Goal: Information Seeking & Learning: Learn about a topic

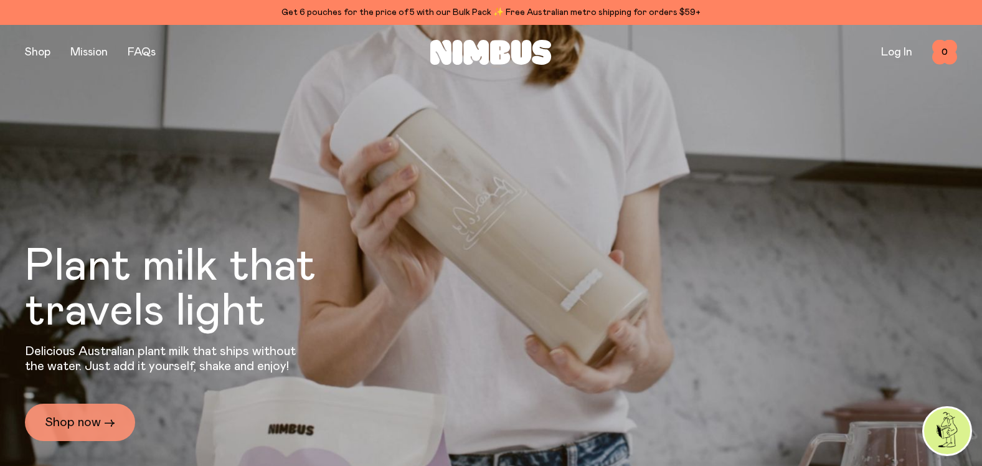
click at [76, 417] on link "Shop now →" at bounding box center [80, 422] width 110 height 37
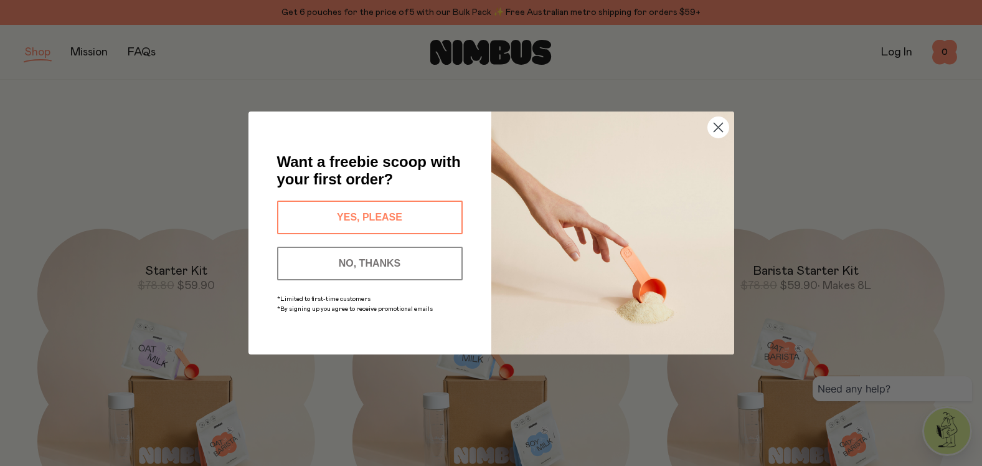
scroll to position [1059, 0]
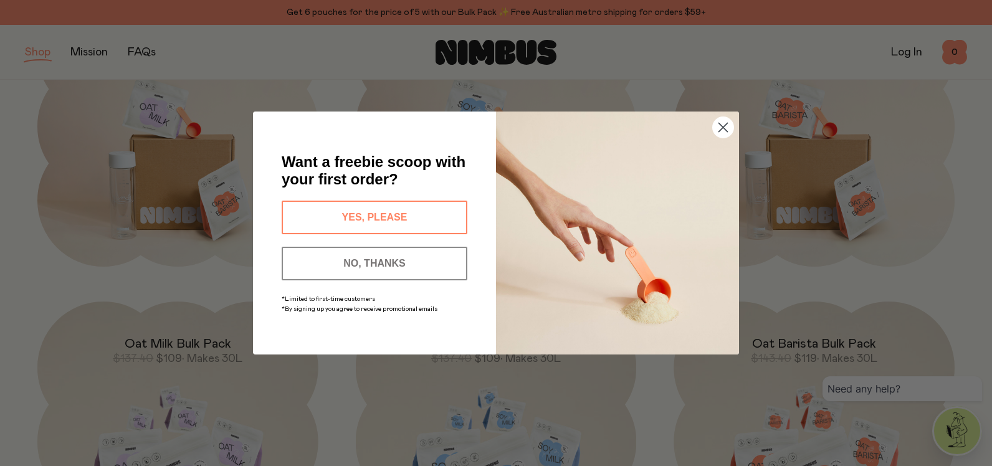
click at [720, 135] on circle "Close dialog" at bounding box center [723, 127] width 21 height 21
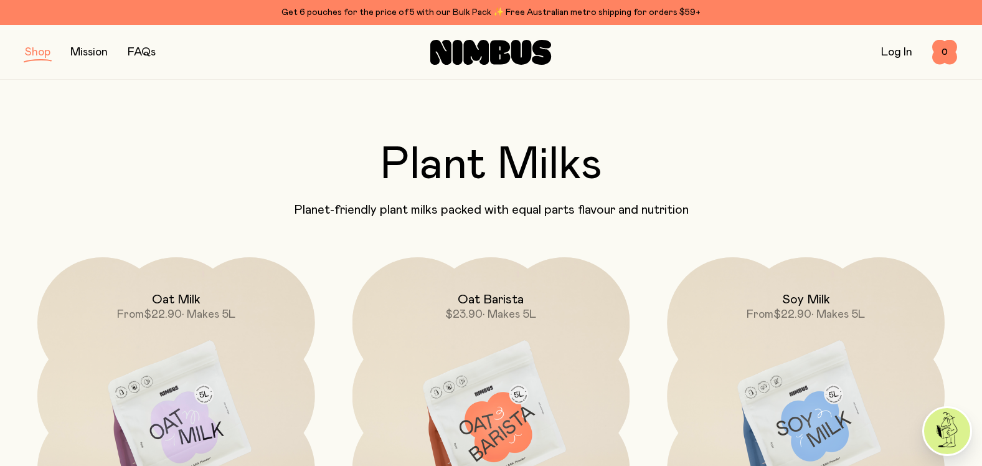
scroll to position [0, 0]
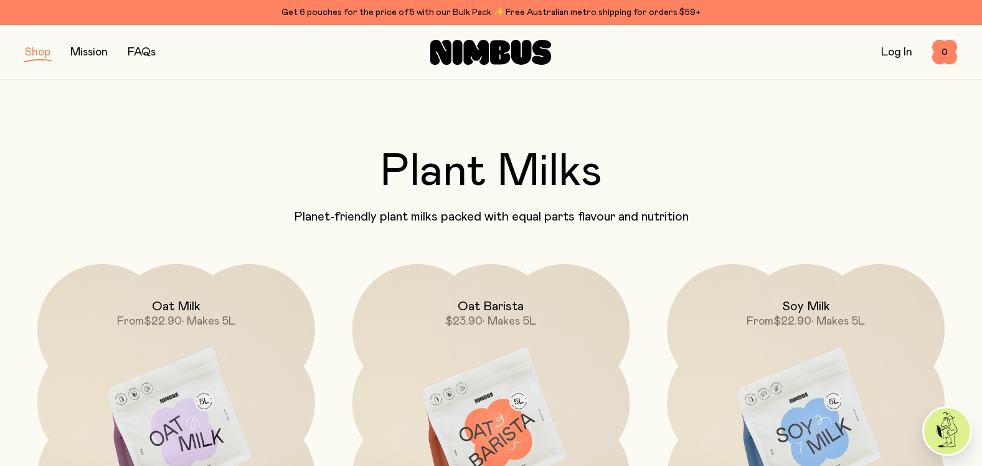
click at [144, 53] on link "FAQs" at bounding box center [142, 52] width 28 height 11
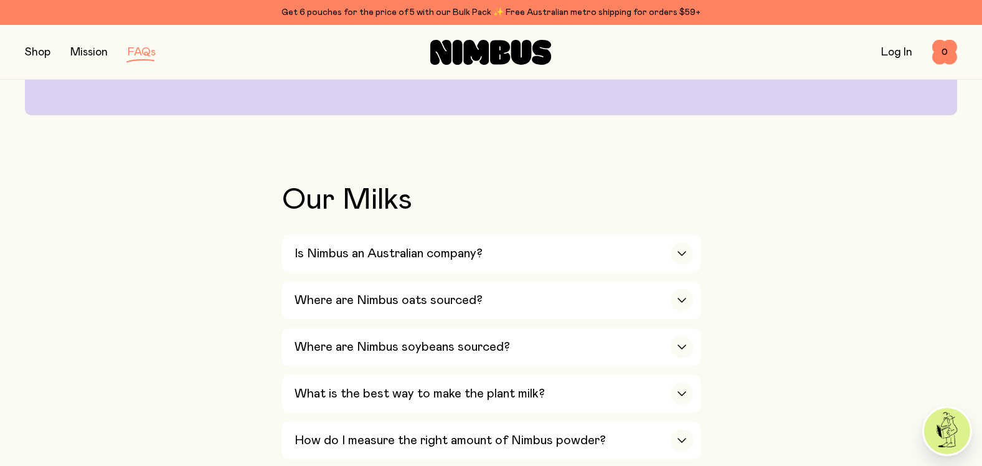
scroll to position [187, 0]
click at [682, 255] on div "button" at bounding box center [682, 253] width 22 height 22
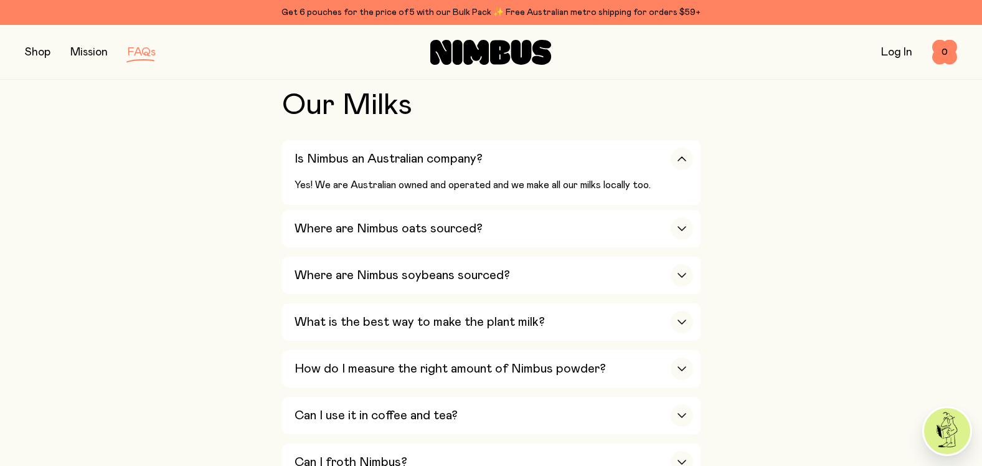
scroll to position [311, 0]
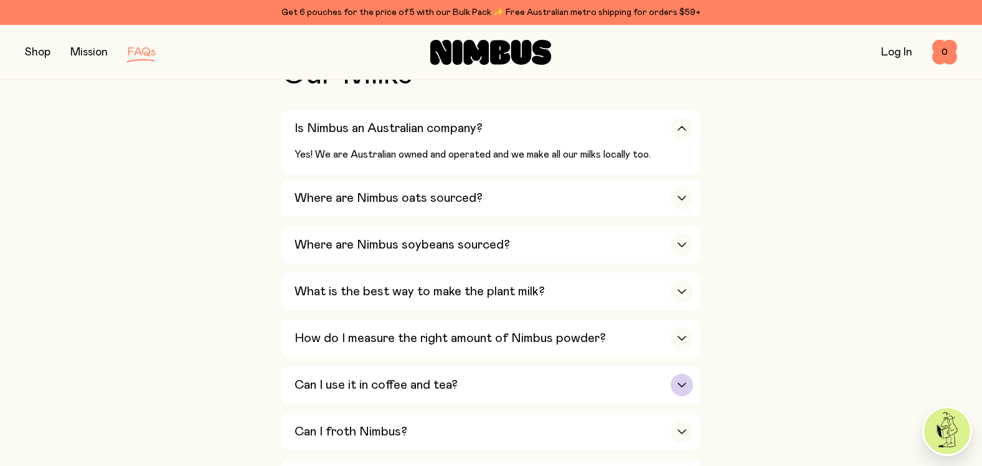
click at [670, 387] on div "Can I use it in coffee and tea?" at bounding box center [494, 384] width 399 height 37
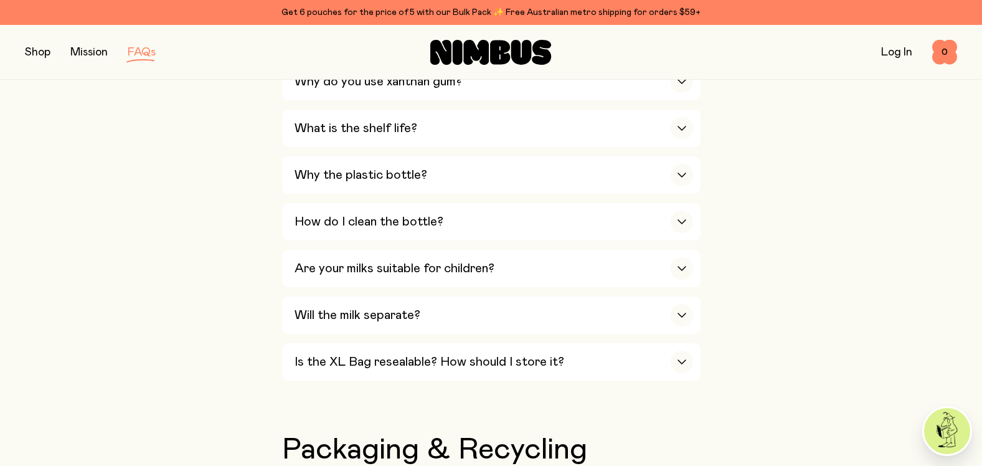
scroll to position [1121, 0]
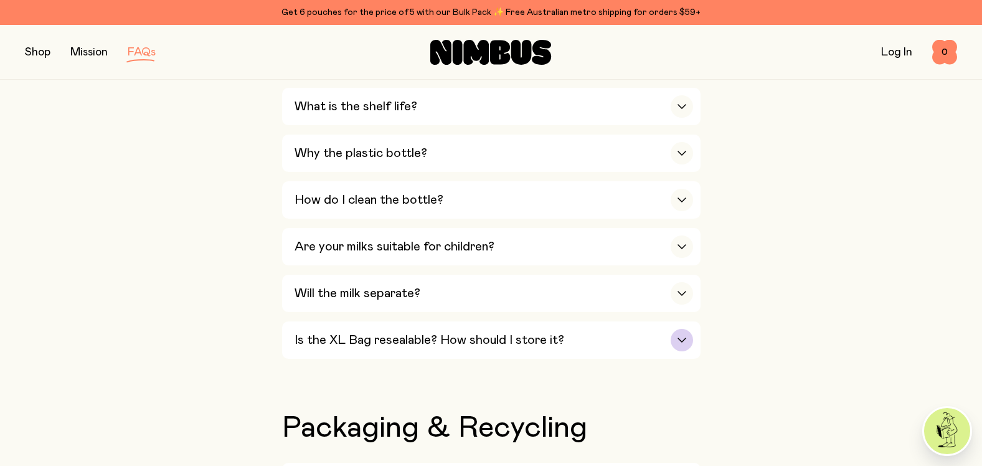
click at [678, 338] on icon "button" at bounding box center [682, 340] width 10 height 5
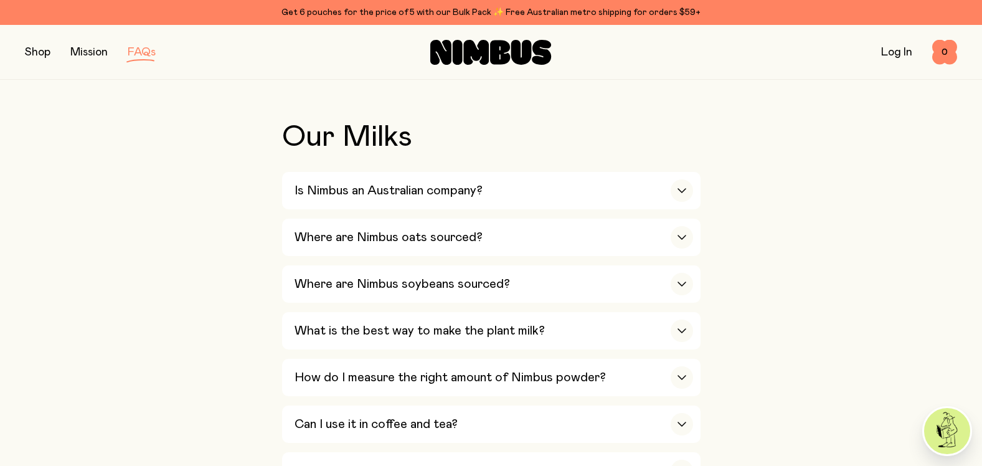
scroll to position [311, 0]
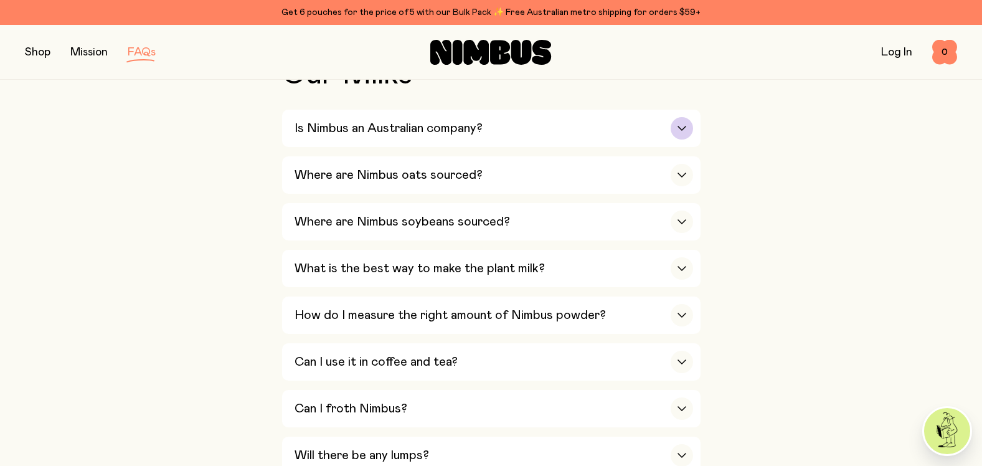
click at [688, 127] on div "button" at bounding box center [682, 128] width 22 height 22
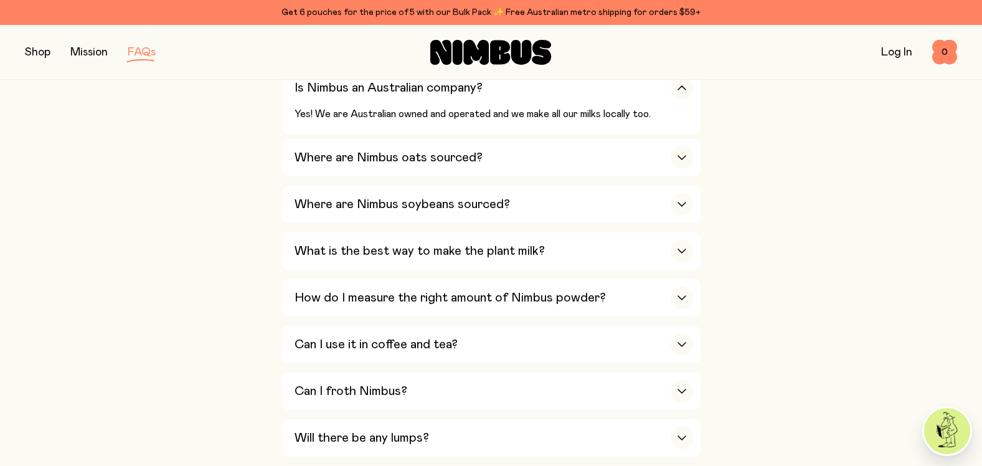
scroll to position [374, 0]
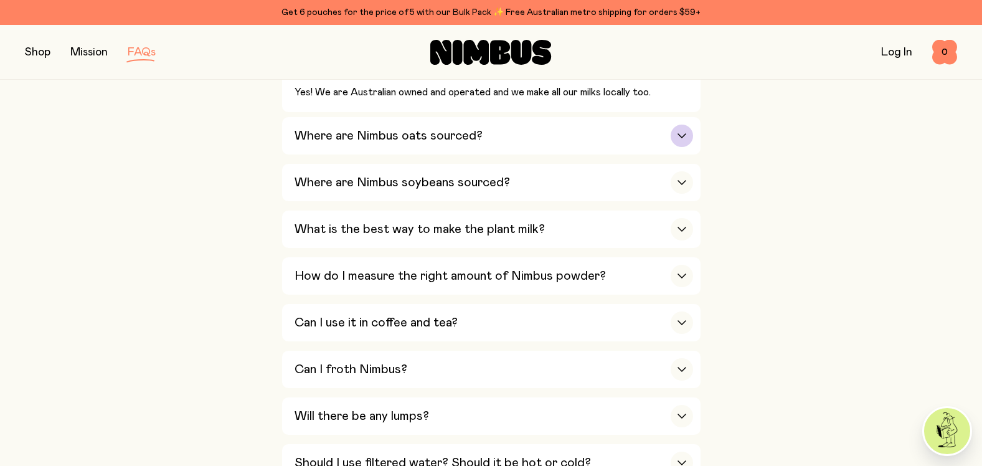
click at [685, 137] on icon "button" at bounding box center [682, 135] width 10 height 5
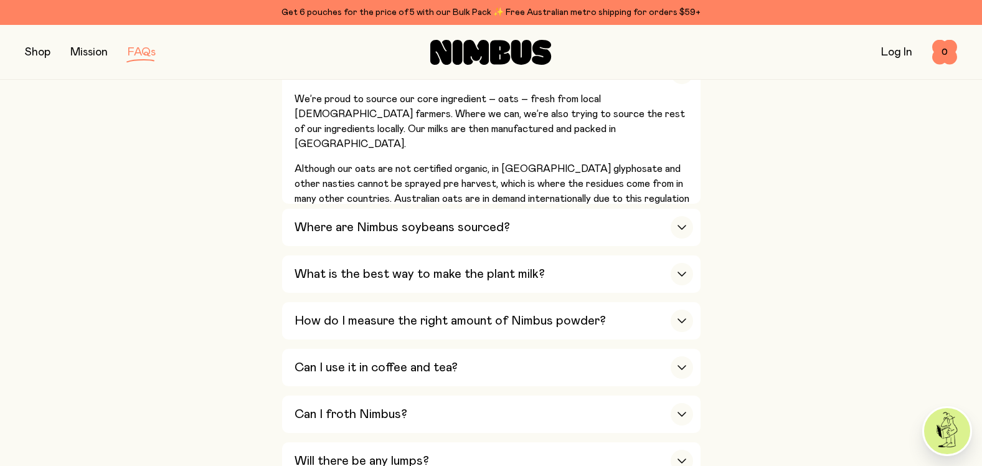
scroll to position [436, 0]
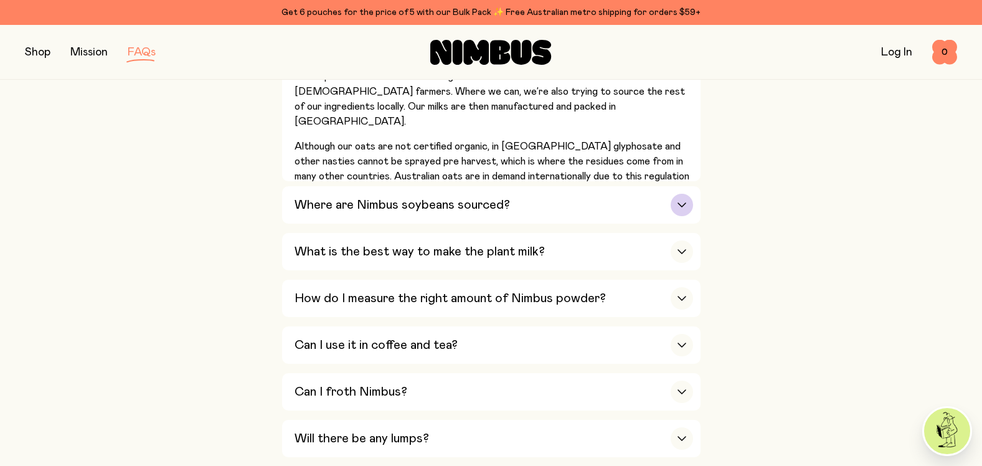
click at [683, 197] on div "button" at bounding box center [682, 205] width 22 height 22
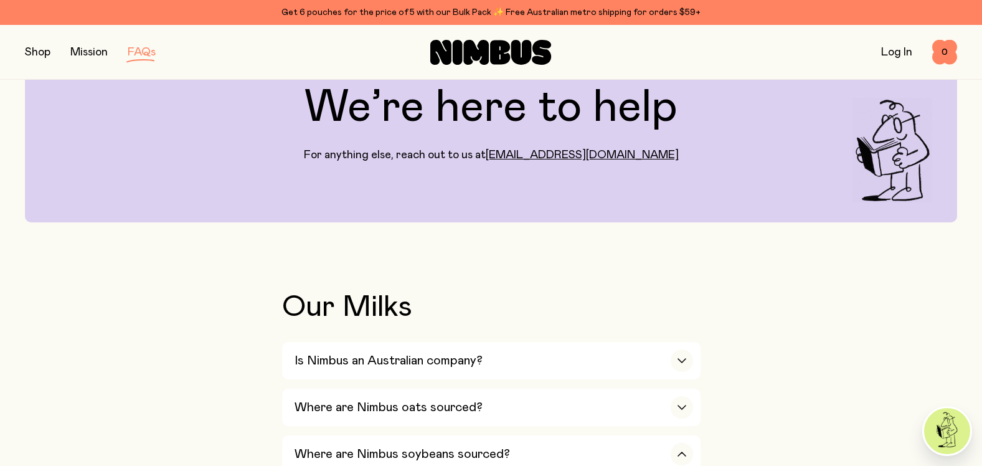
scroll to position [0, 0]
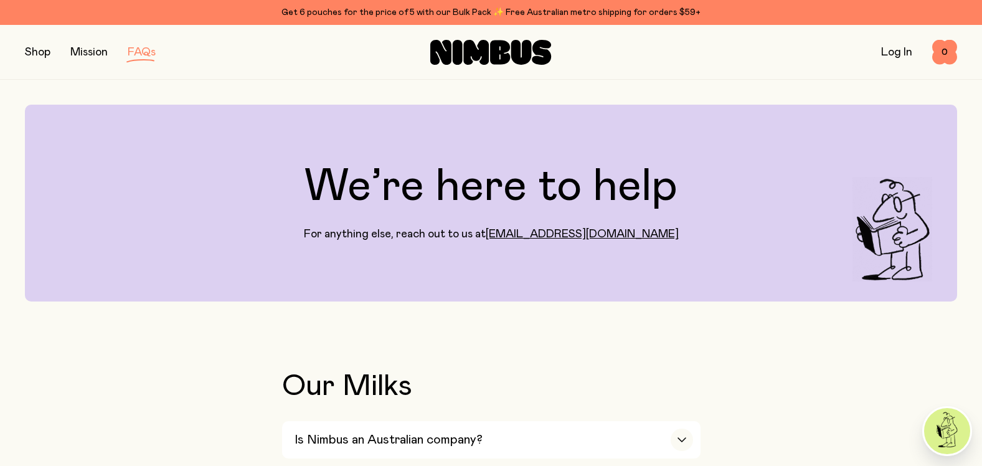
click at [34, 50] on button "button" at bounding box center [38, 52] width 26 height 17
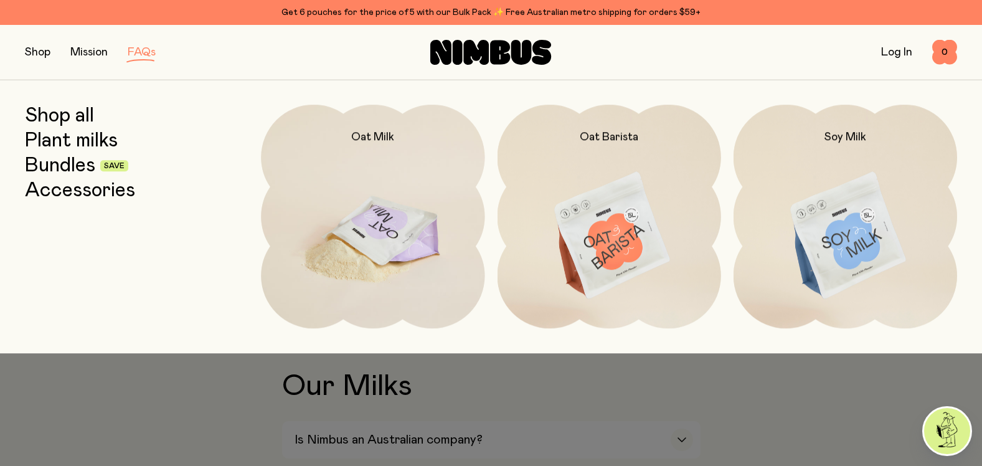
click at [397, 240] on img at bounding box center [373, 236] width 224 height 263
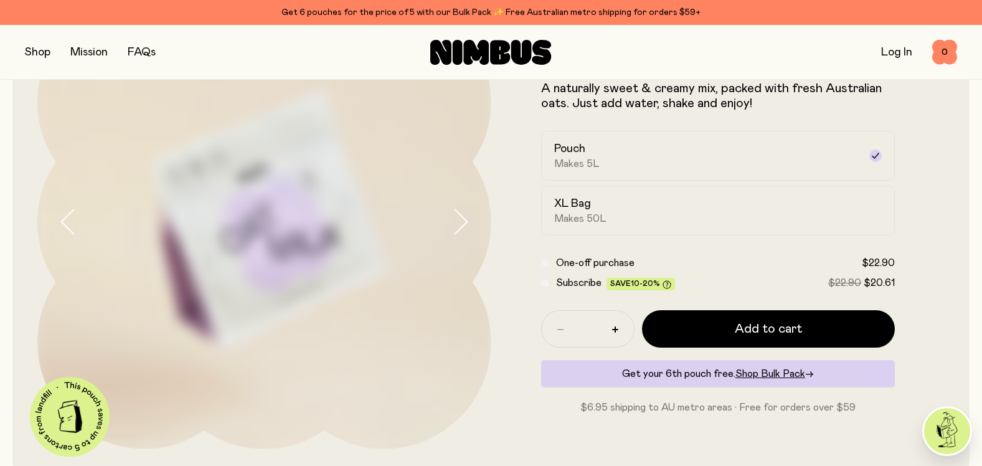
scroll to position [187, 0]
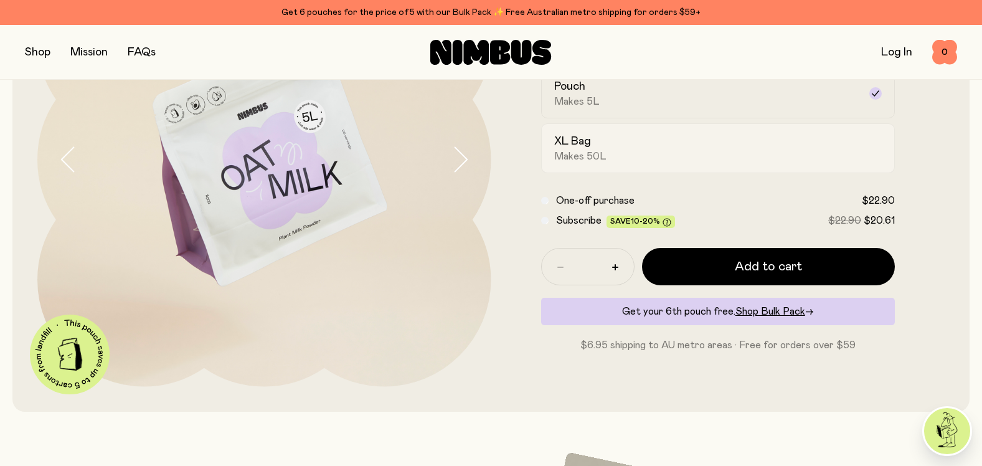
click at [663, 150] on div "XL Bag Makes 50L" at bounding box center [707, 148] width 306 height 29
